Goal: Task Accomplishment & Management: Complete application form

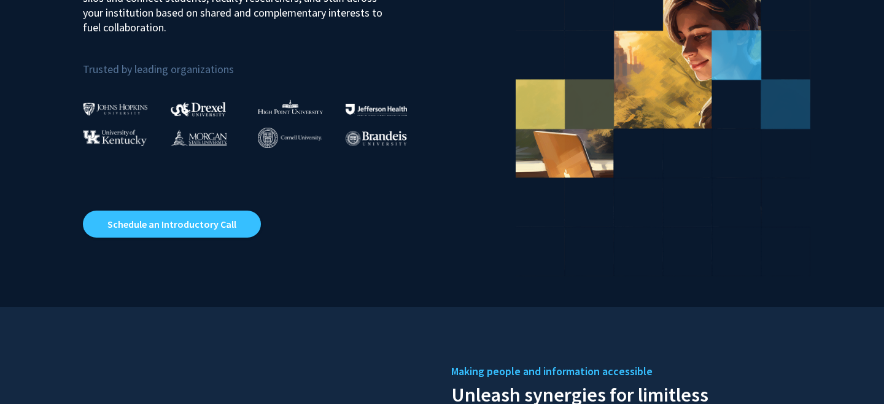
scroll to position [208, 0]
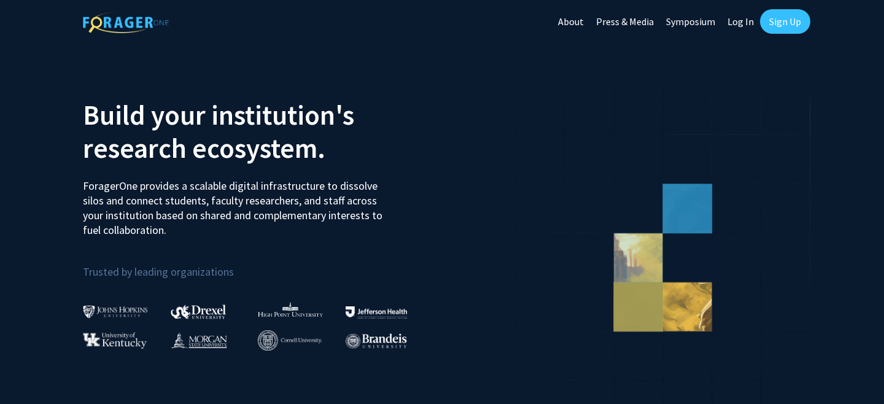
click at [791, 21] on link "Sign Up" at bounding box center [785, 21] width 50 height 25
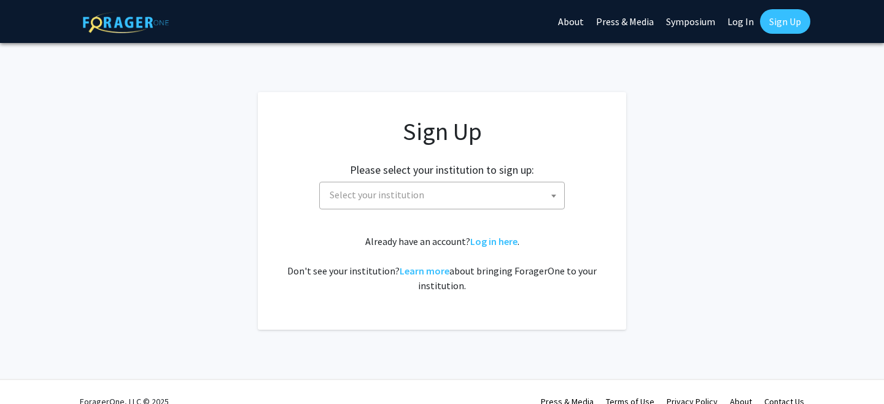
click at [503, 192] on span "Select your institution" at bounding box center [444, 194] width 239 height 25
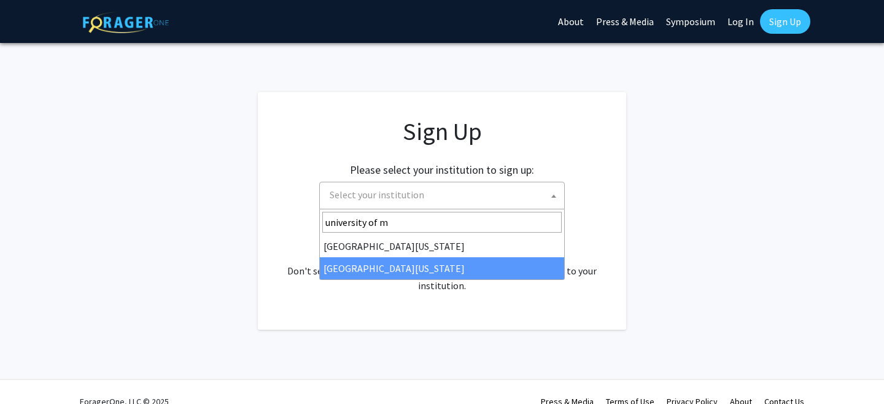
type input "university of m"
select select "33"
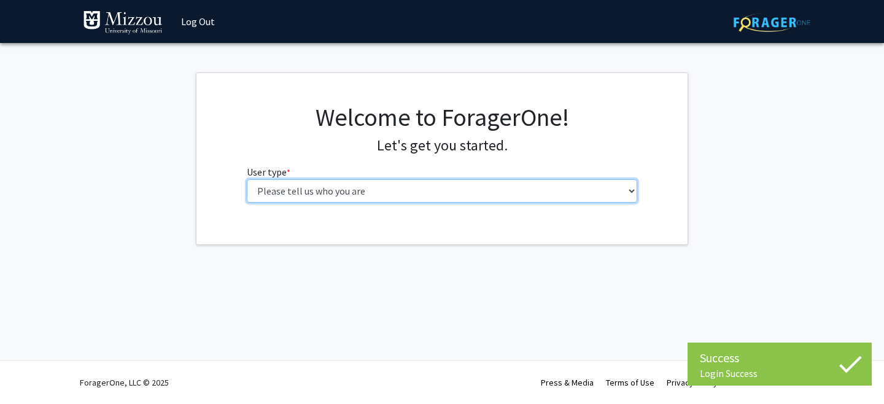
click at [600, 189] on select "Please tell us who you are Undergraduate Student Master's Student Doctoral Cand…" at bounding box center [442, 190] width 391 height 23
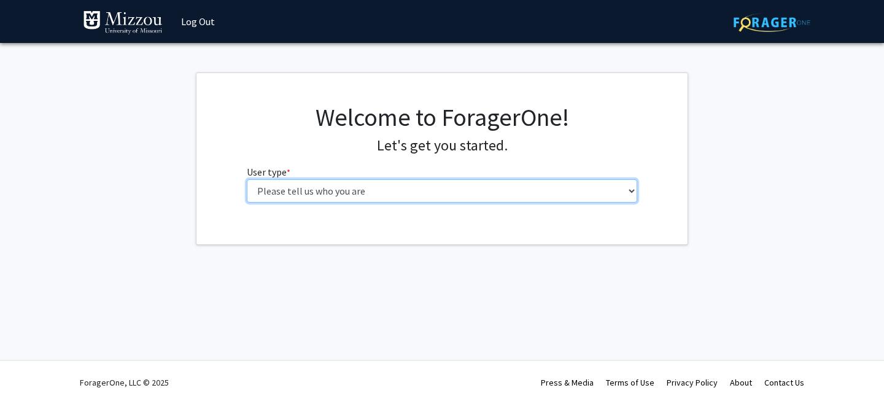
select select "1: undergrad"
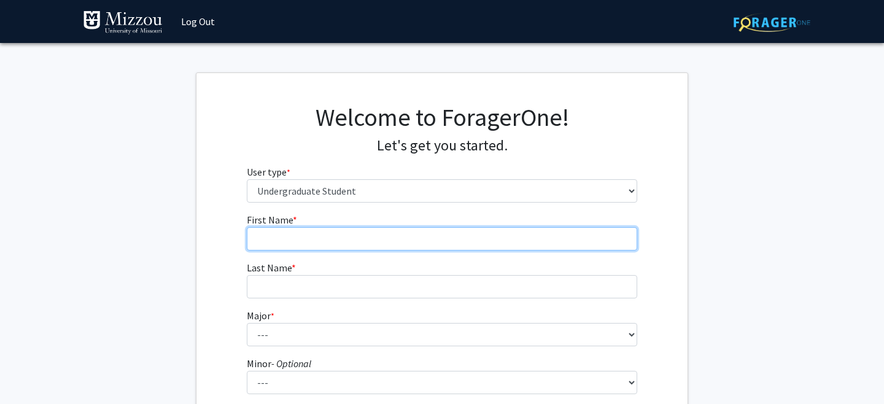
click at [588, 237] on input "First Name * required" at bounding box center [442, 238] width 391 height 23
type input "Adlen"
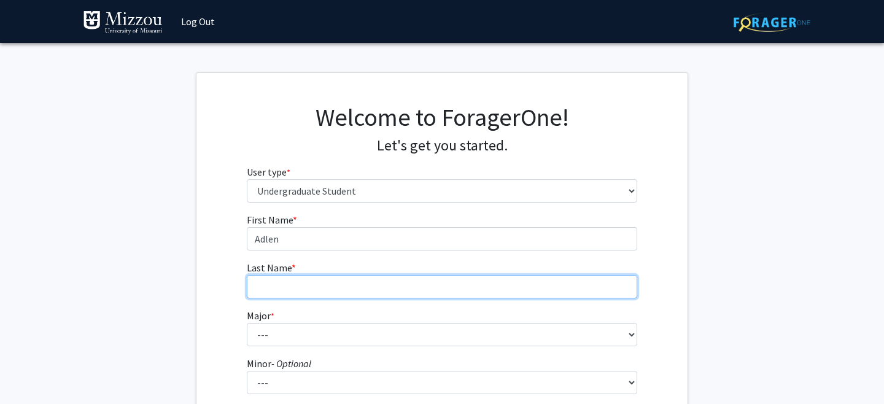
type input "[PERSON_NAME]"
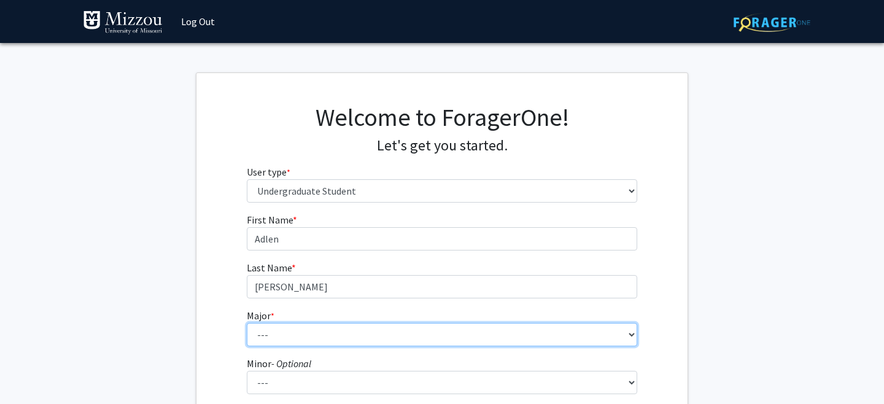
click at [369, 338] on select "--- Agribusiness Management Agricultural Education Agricultural Education: Comm…" at bounding box center [442, 334] width 391 height 23
select select "17: 2505"
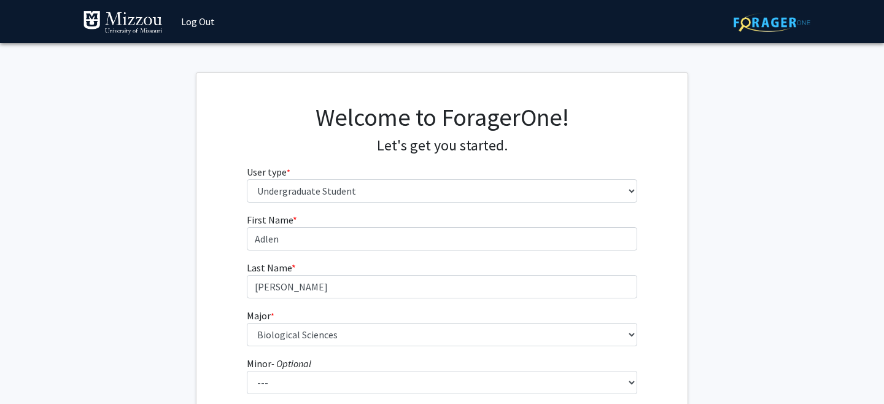
click at [230, 301] on div "First Name * required [PERSON_NAME] Last Name * required [PERSON_NAME] Major * …" at bounding box center [441, 368] width 491 height 312
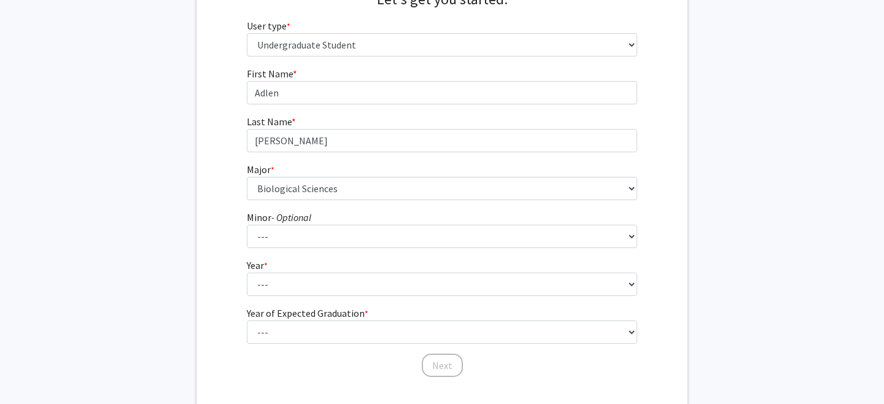
scroll to position [157, 0]
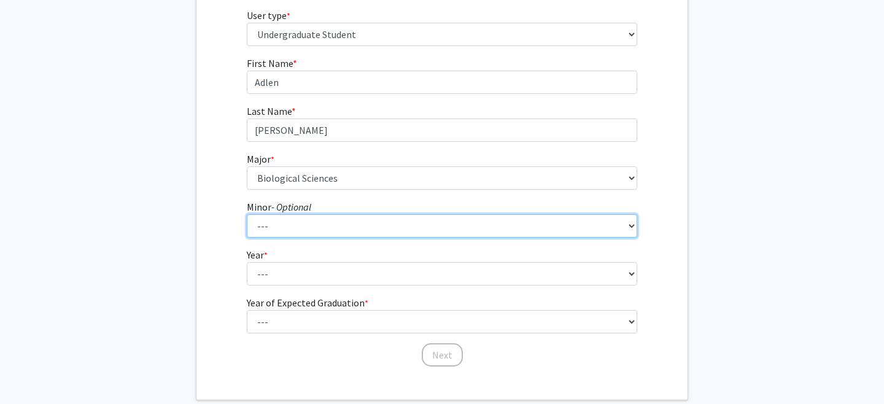
click at [288, 220] on select "--- Accountancy Aerospace Engineering Aerospace Studies Agribusiness Management…" at bounding box center [442, 225] width 391 height 23
select select "85: 2041"
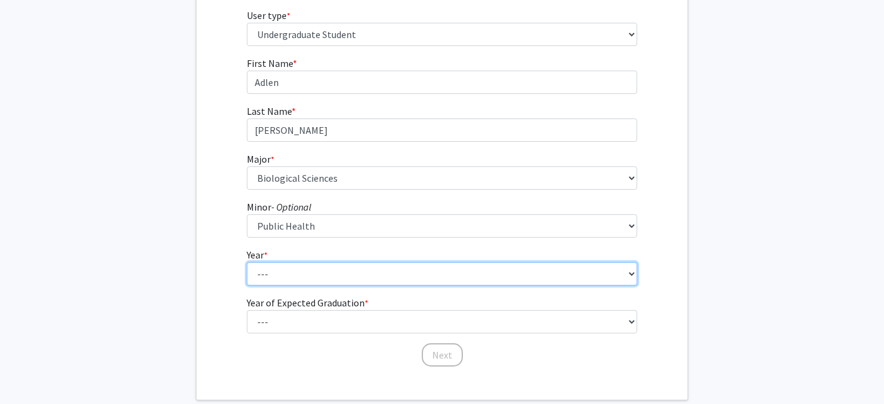
click at [269, 275] on select "--- First-year Sophomore Junior Senior Postbaccalaureate Certificate" at bounding box center [442, 273] width 391 height 23
select select "4: senior"
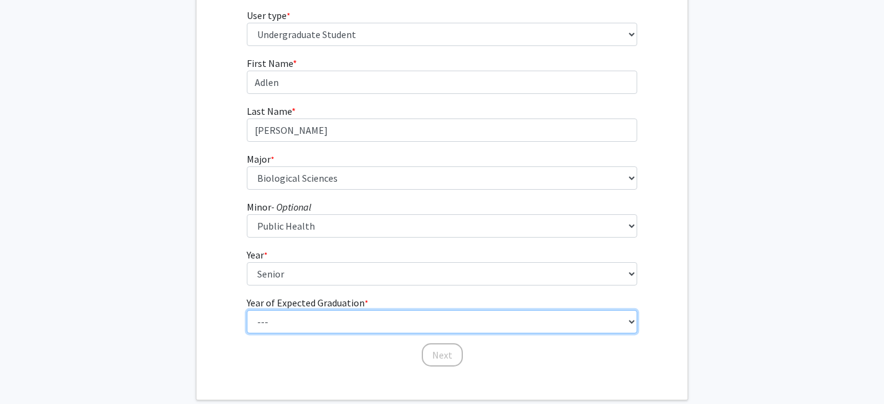
click at [286, 326] on select "--- 2025 2026 2027 2028 2029 2030 2031 2032 2033 2034" at bounding box center [442, 321] width 391 height 23
select select "2: 2026"
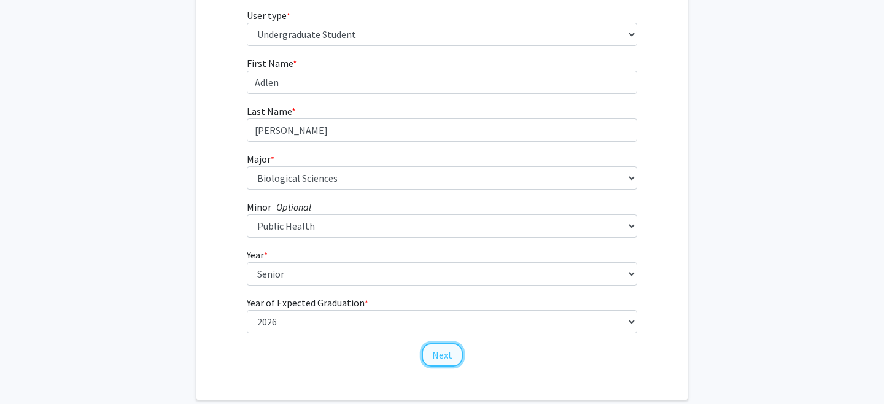
click at [449, 354] on button "Next" at bounding box center [442, 354] width 41 height 23
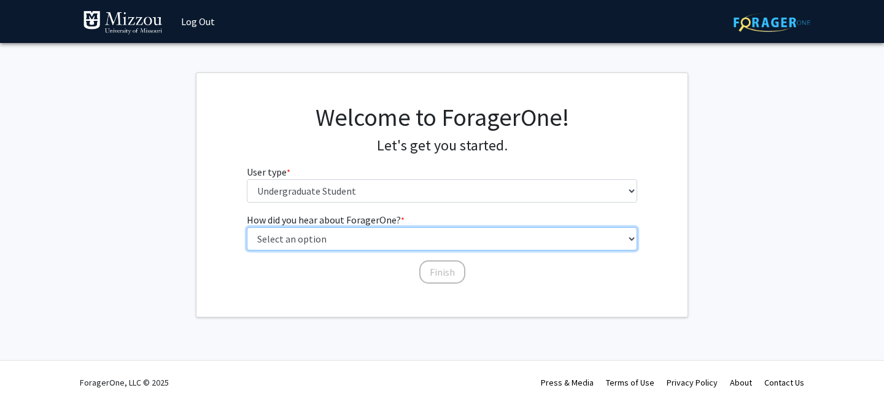
click at [393, 238] on select "Select an option Peer/student recommendation Faculty/staff recommendation Unive…" at bounding box center [442, 238] width 391 height 23
select select "3: university_website"
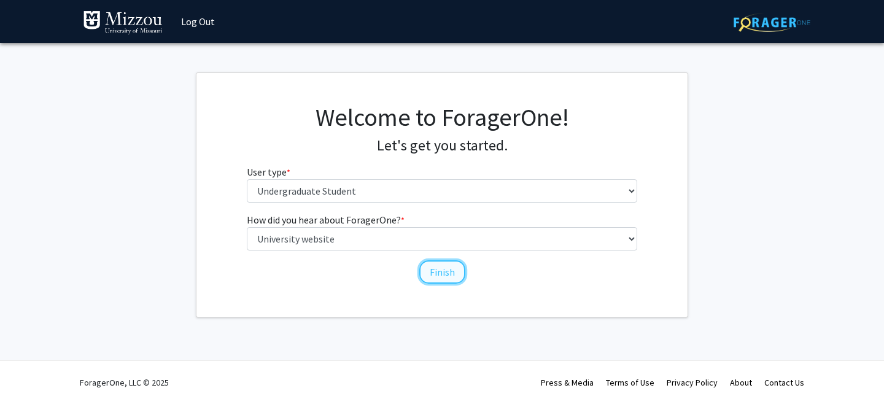
click at [450, 273] on button "Finish" at bounding box center [442, 271] width 46 height 23
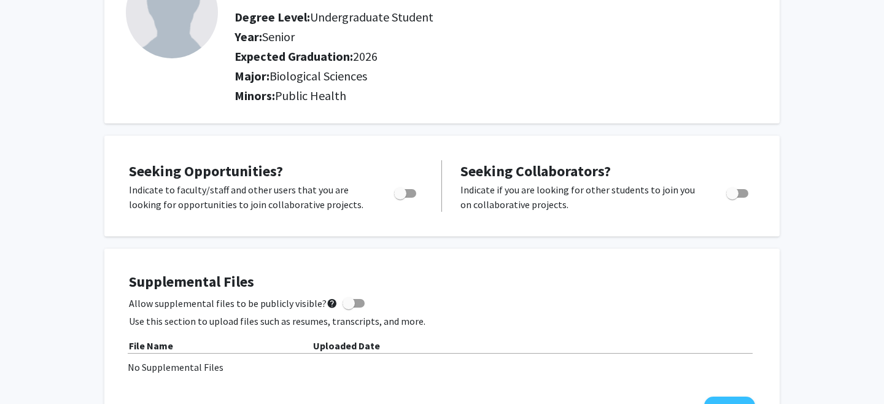
scroll to position [140, 0]
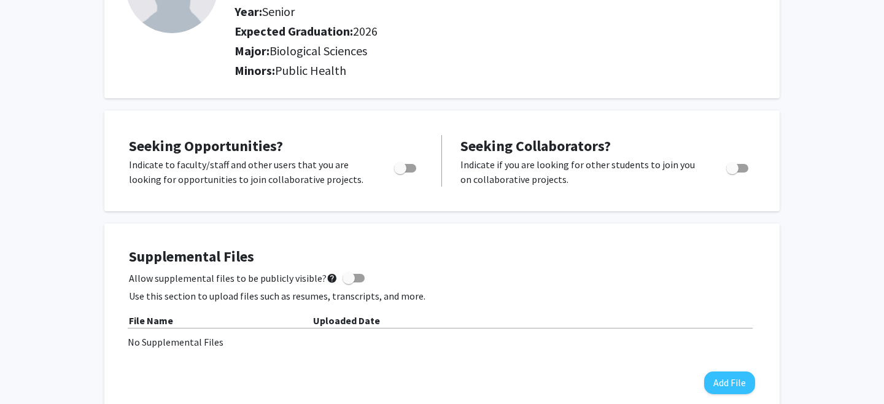
click at [407, 166] on span "Toggle" at bounding box center [405, 168] width 22 height 9
click at [400, 173] on input "Are you actively seeking opportunities?" at bounding box center [400, 173] width 1 height 1
checkbox input "true"
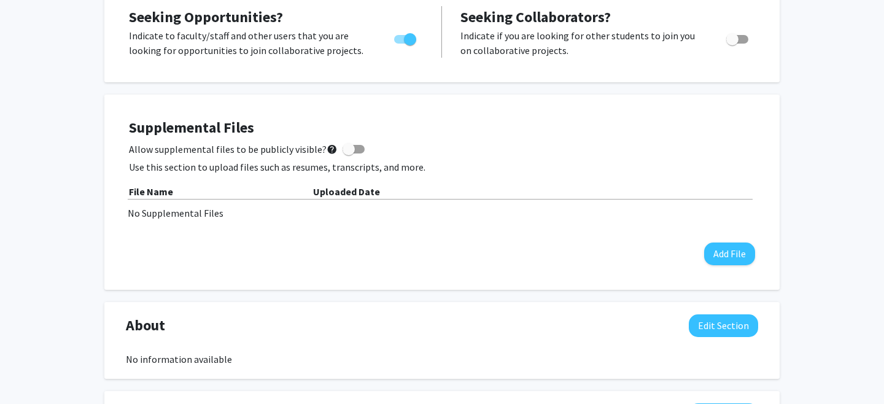
scroll to position [277, 0]
